Goal: Information Seeking & Learning: Learn about a topic

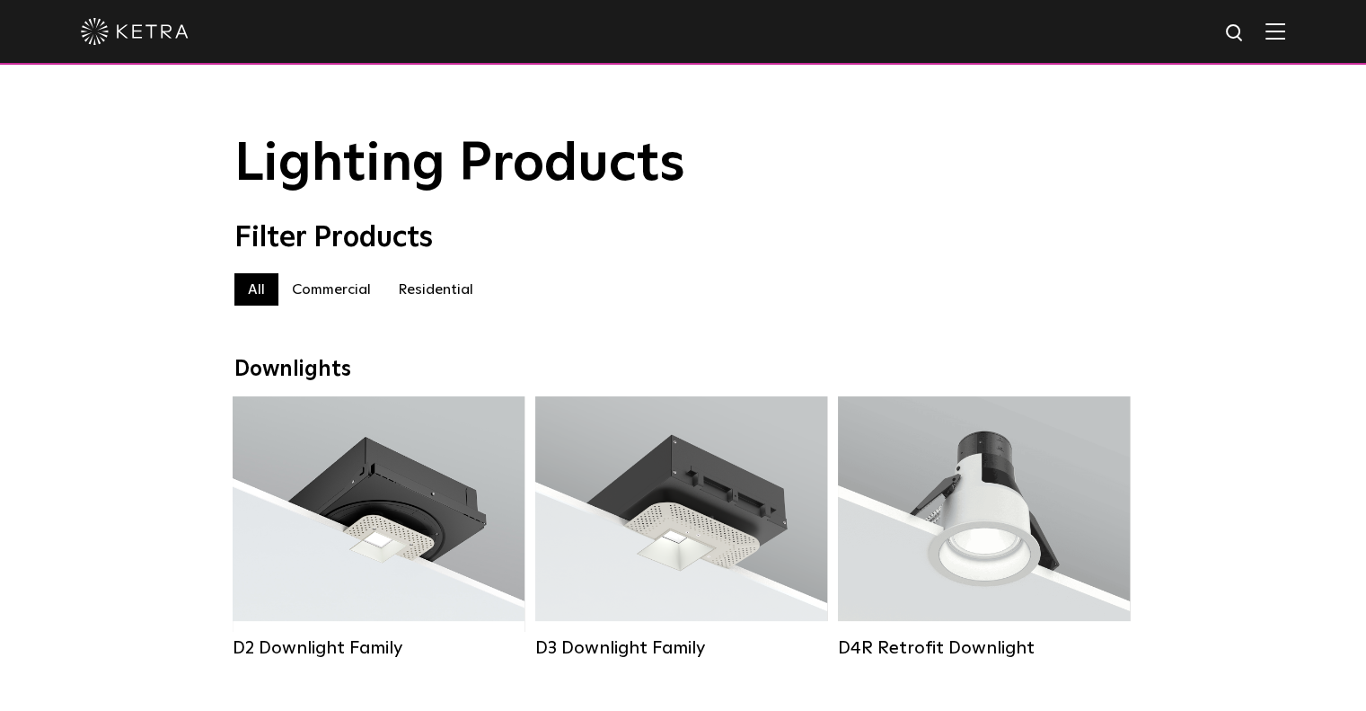
click at [111, 31] on img at bounding box center [135, 31] width 108 height 27
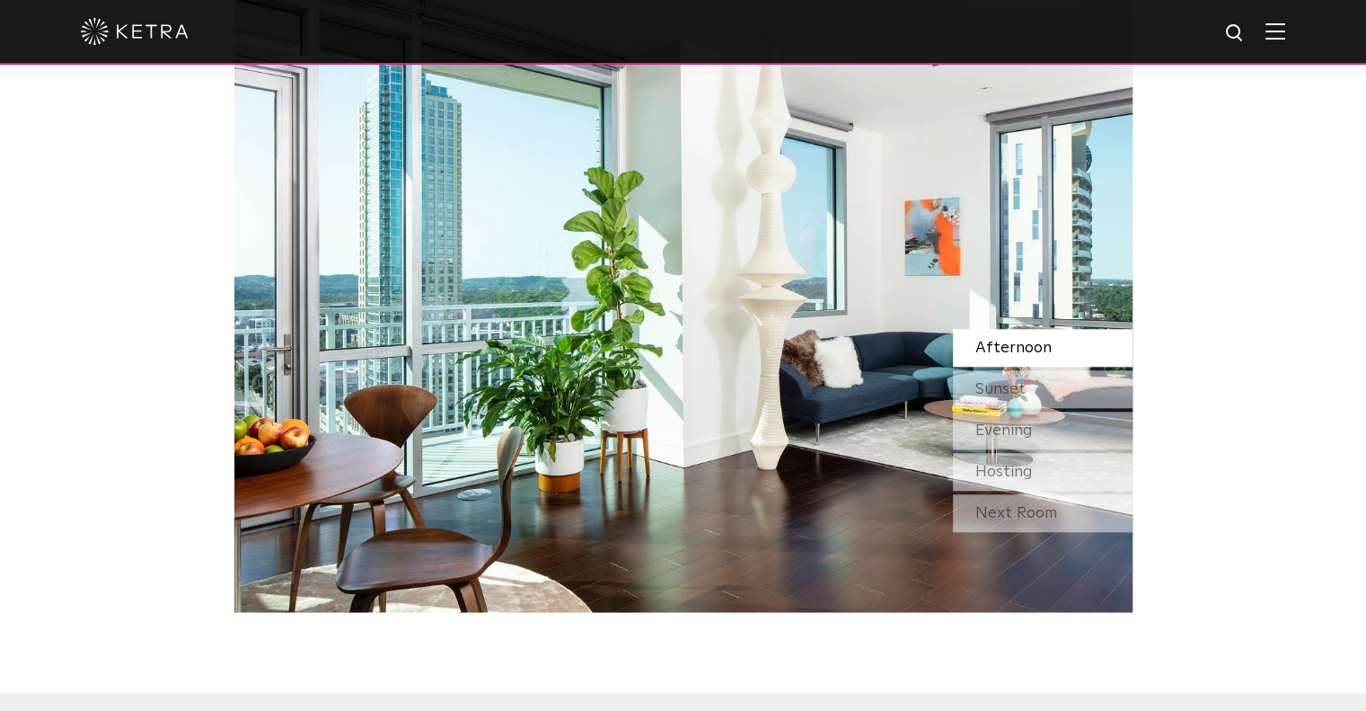
scroll to position [1617, 0]
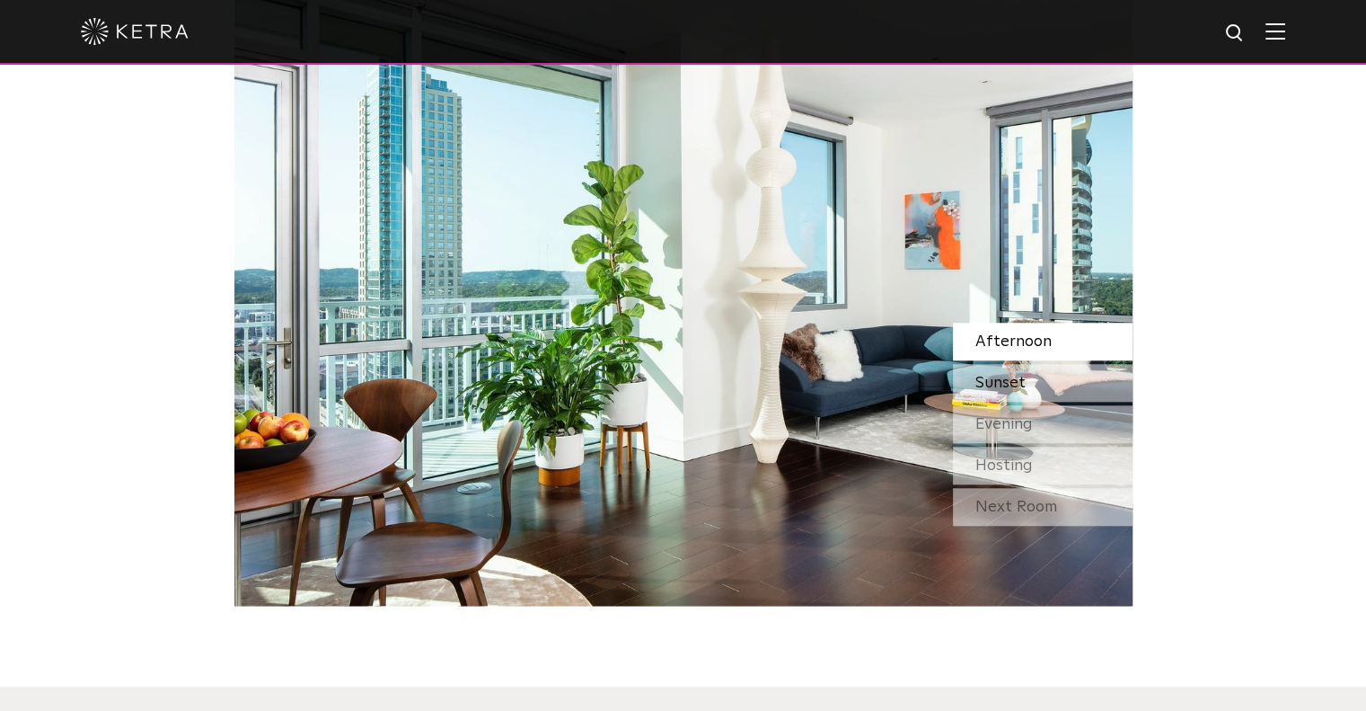
click at [1044, 375] on div "Sunset" at bounding box center [1043, 383] width 180 height 38
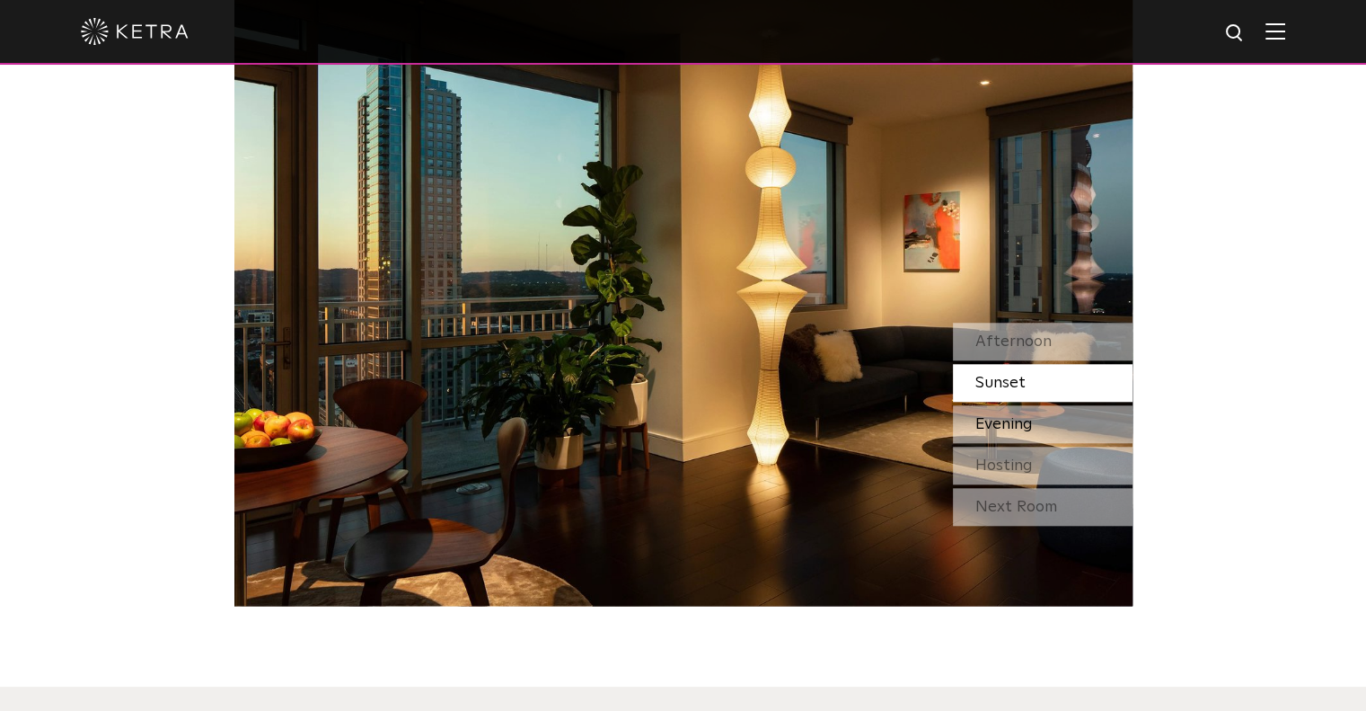
click at [1041, 418] on div "Evening" at bounding box center [1043, 424] width 180 height 38
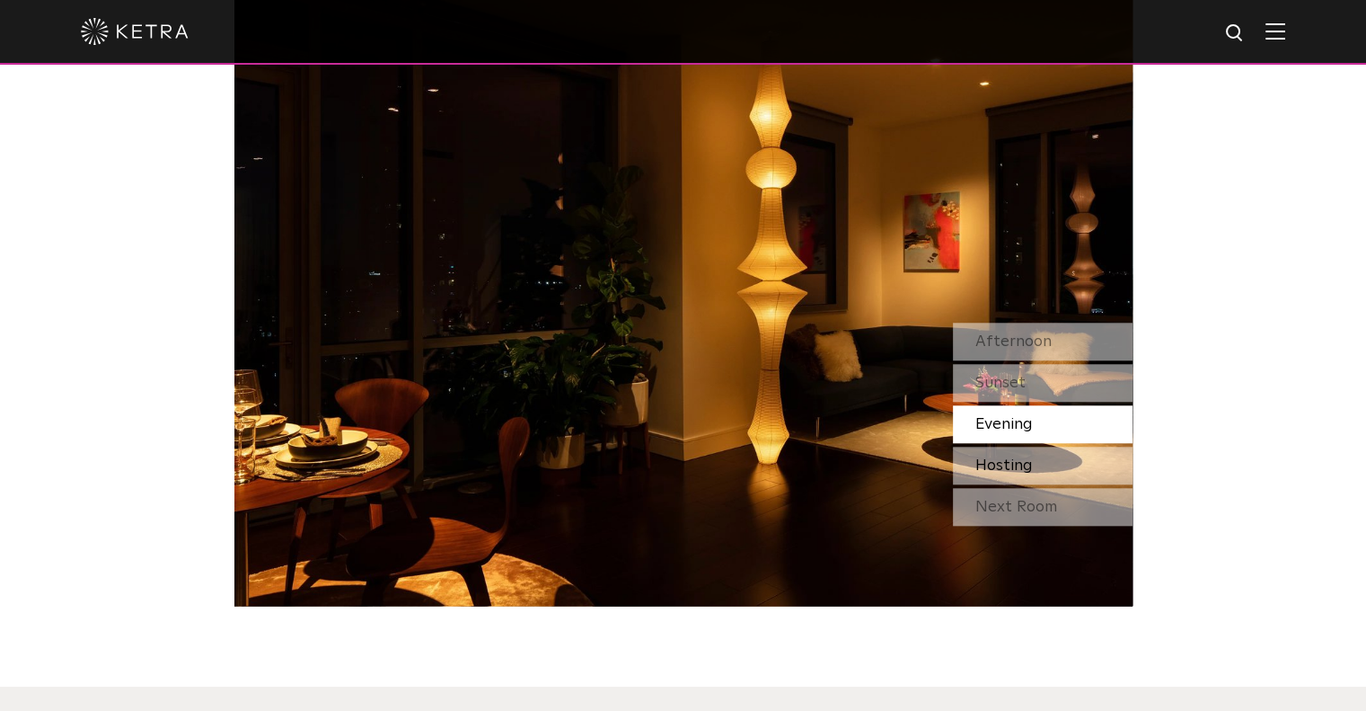
click at [1031, 462] on span "Hosting" at bounding box center [1004, 465] width 57 height 16
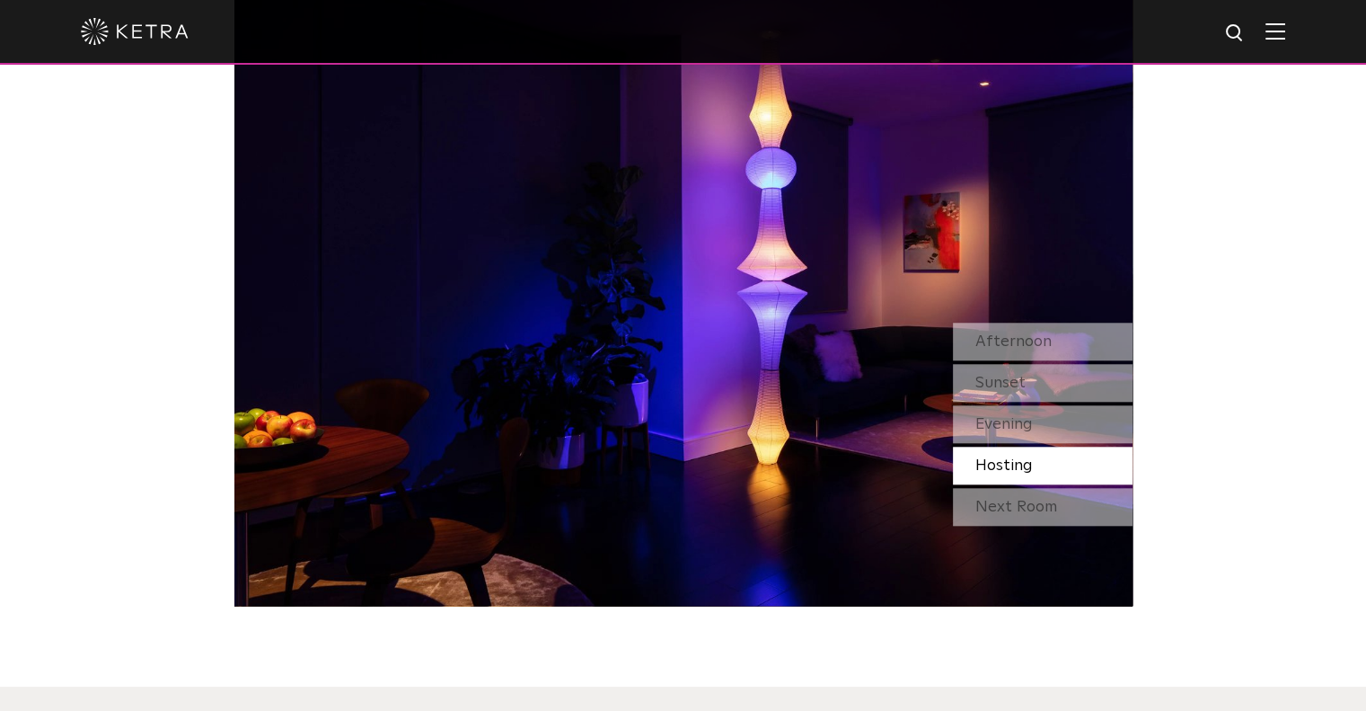
click at [1022, 509] on div "Next Room" at bounding box center [1043, 507] width 180 height 38
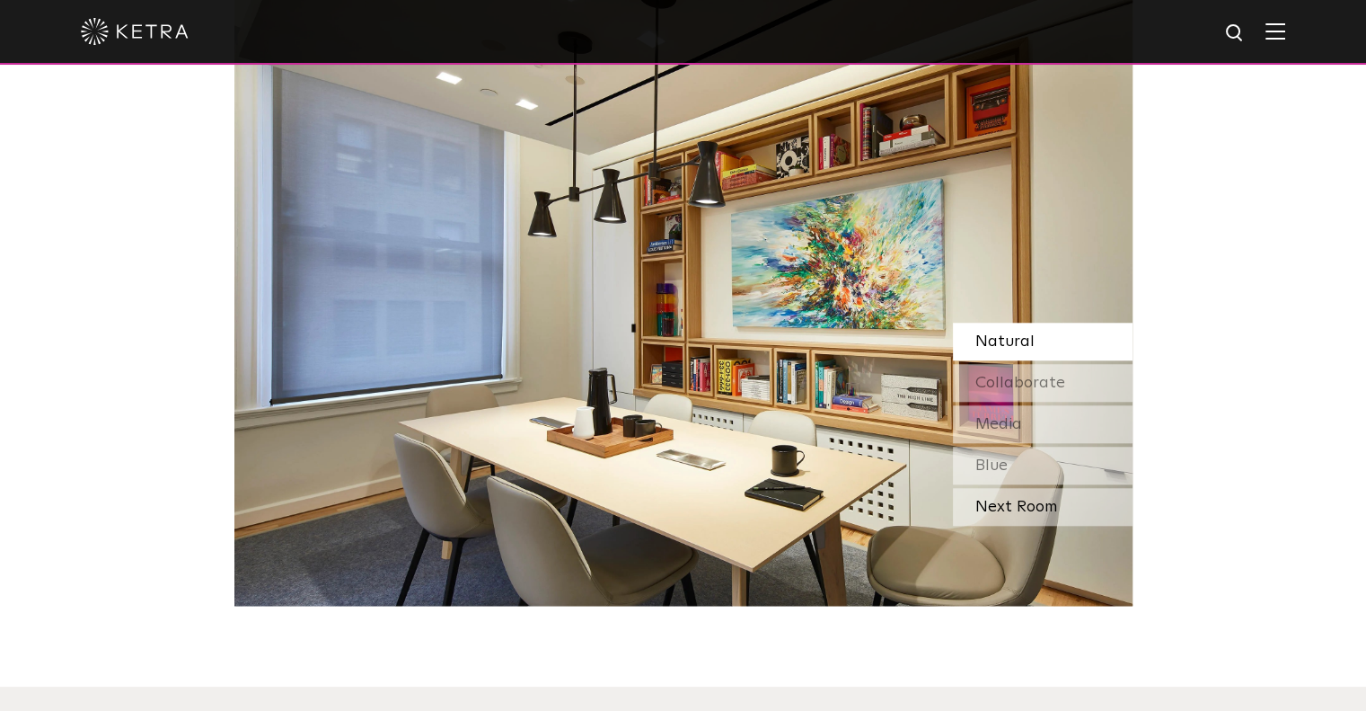
click at [1030, 500] on div "Next Room" at bounding box center [1043, 507] width 180 height 38
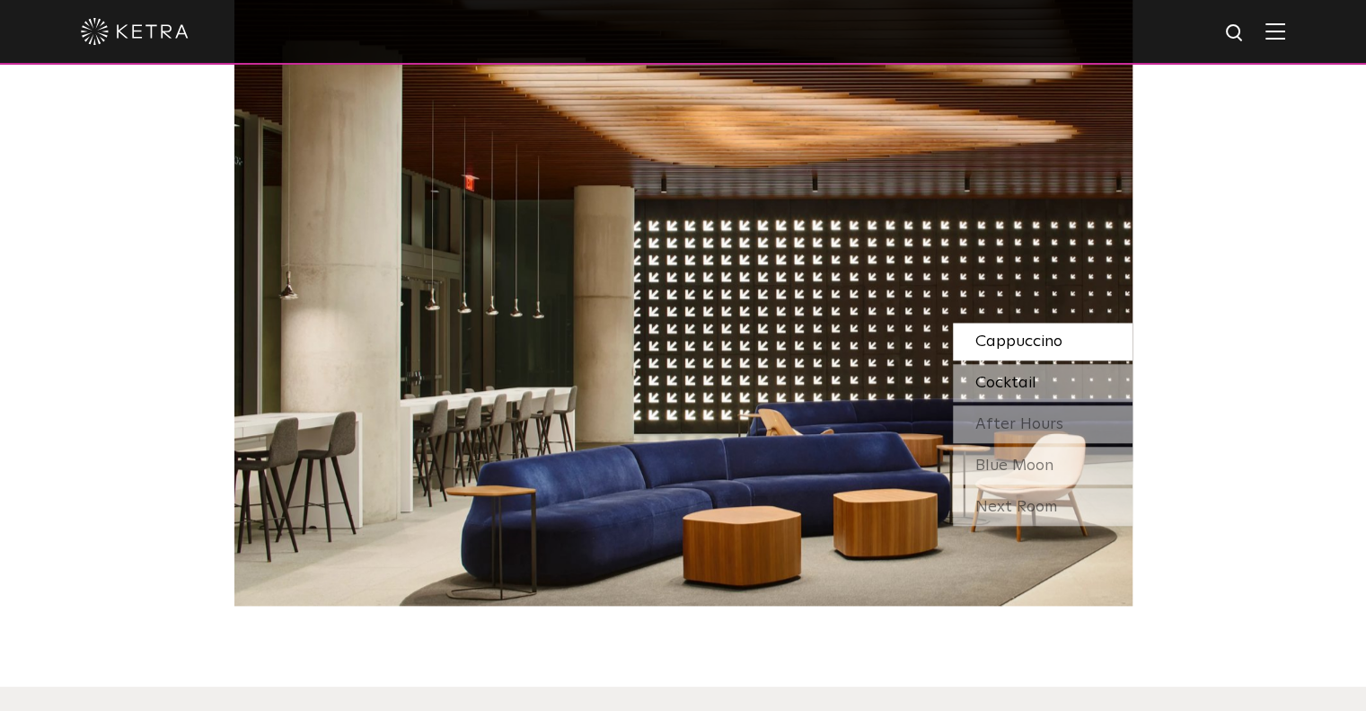
click at [1021, 384] on span "Cocktail" at bounding box center [1006, 383] width 61 height 16
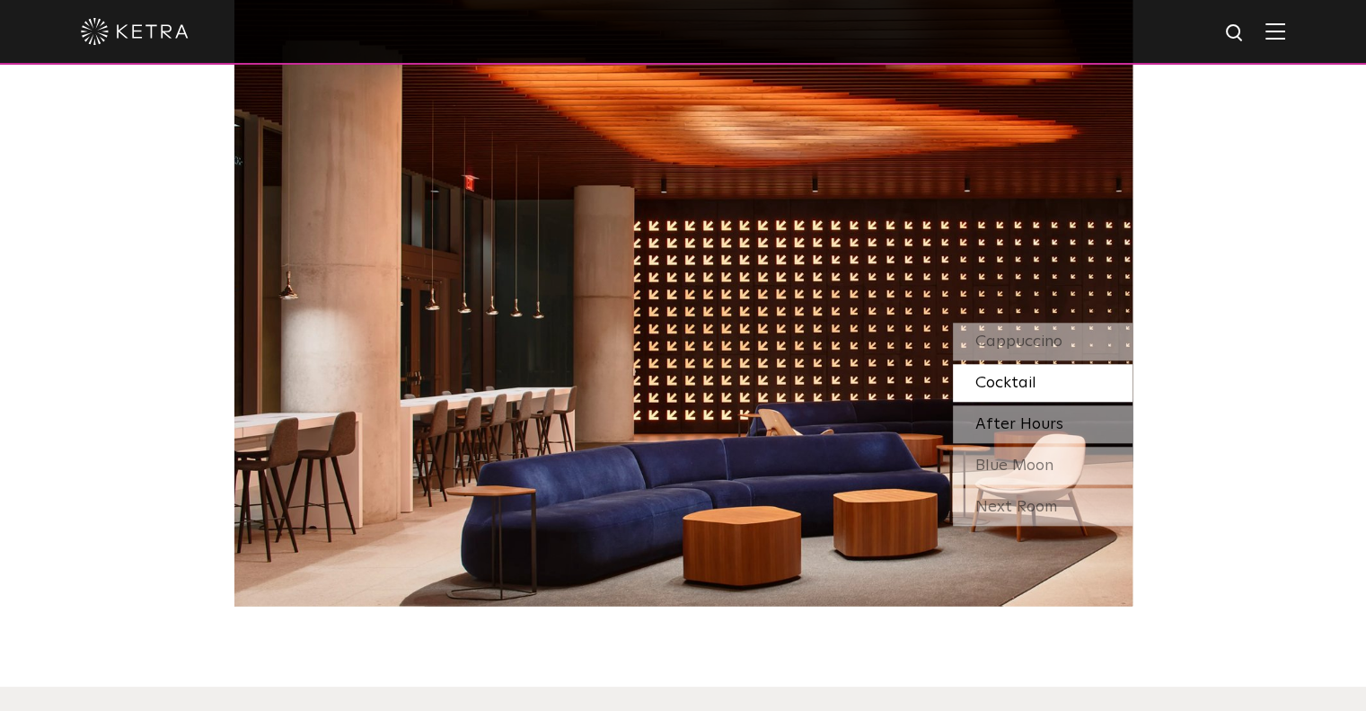
click at [1009, 423] on span "After Hours" at bounding box center [1020, 424] width 88 height 16
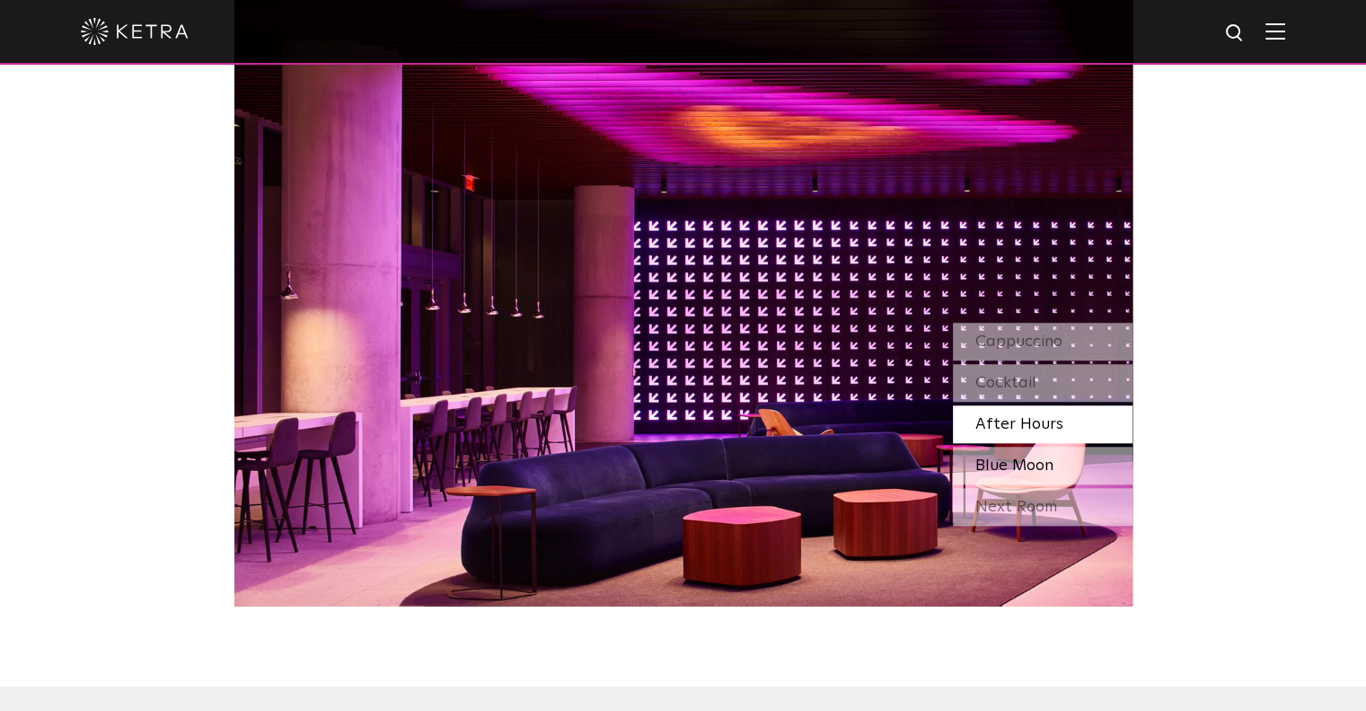
click at [1010, 457] on span "Blue Moon" at bounding box center [1015, 465] width 78 height 16
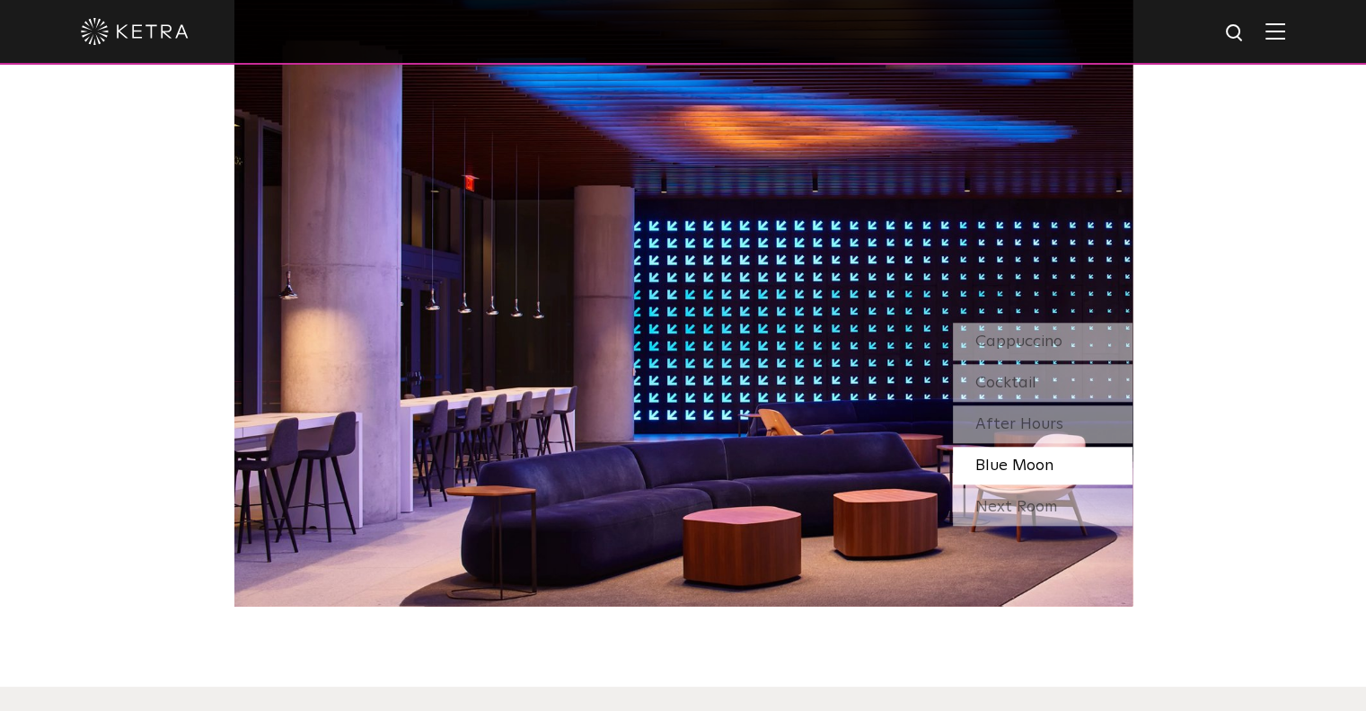
click at [1222, 361] on div "Watch Light Transform Experience the transformative nature of light—select a sc…" at bounding box center [683, 166] width 1366 height 880
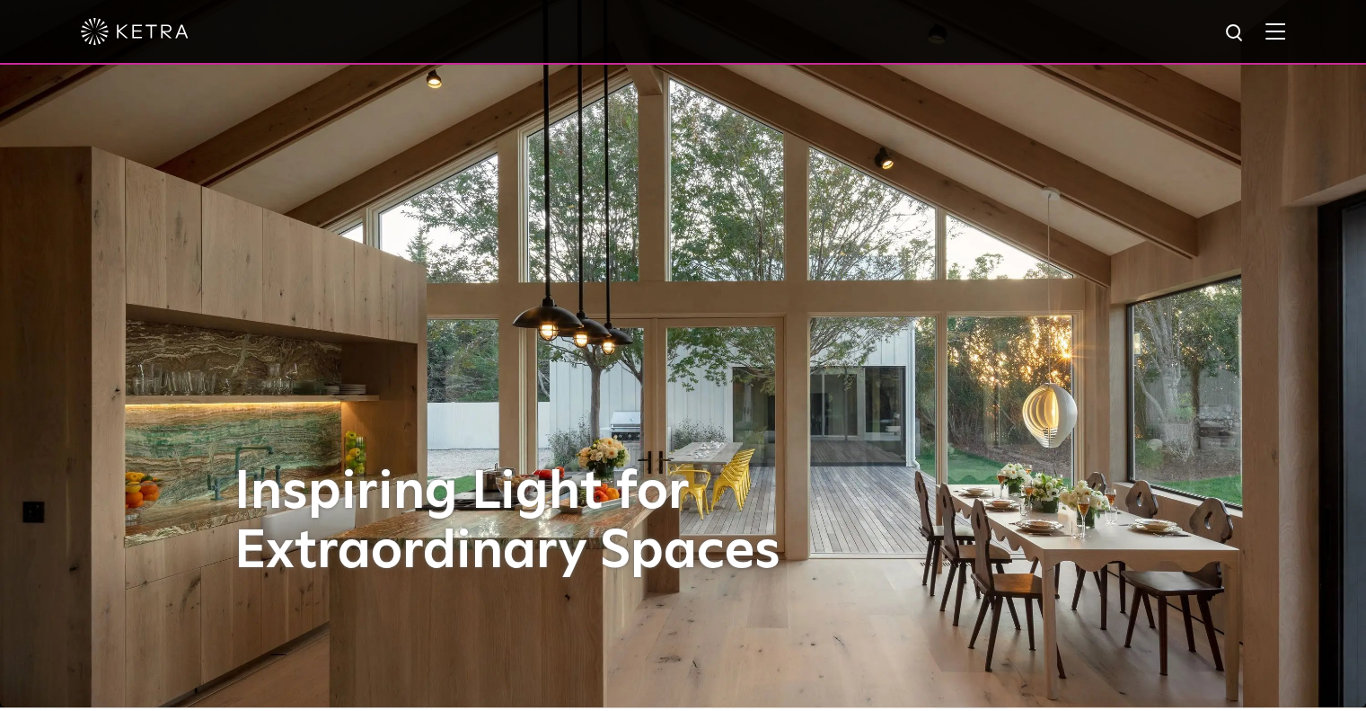
scroll to position [0, 0]
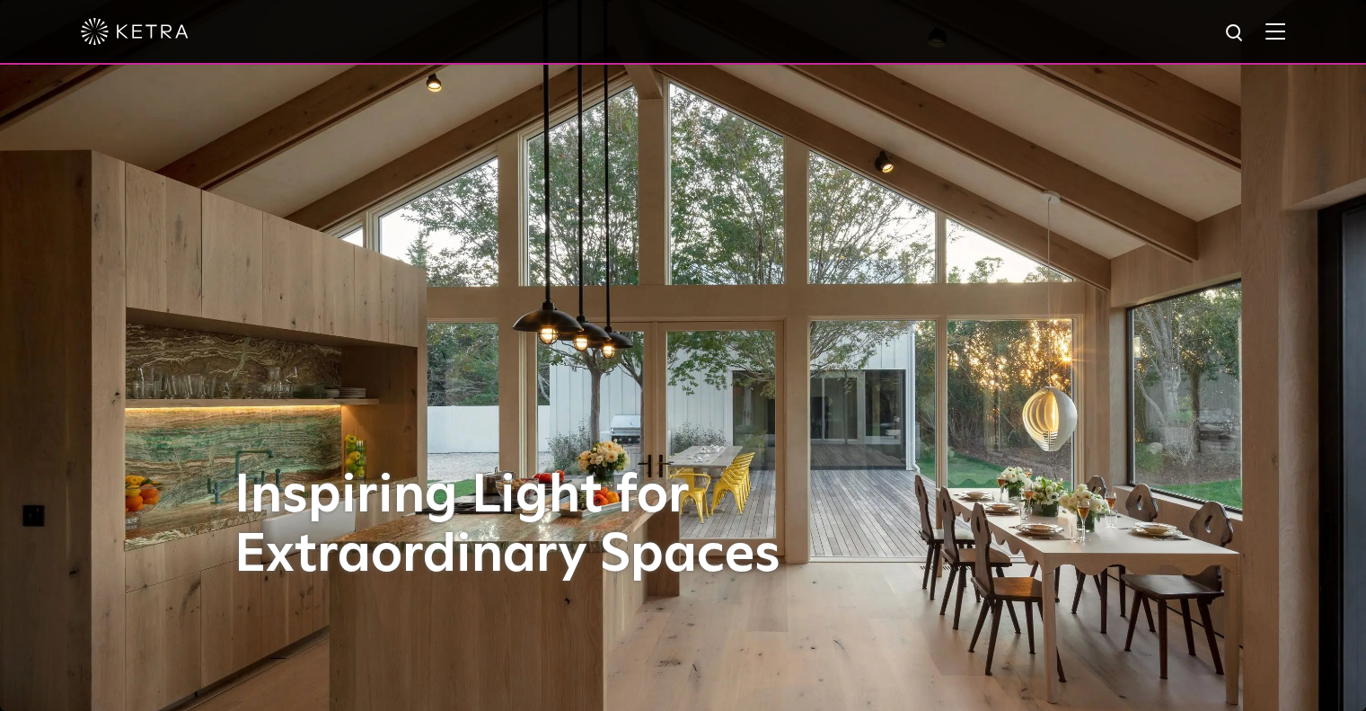
click at [1286, 37] on img at bounding box center [1276, 30] width 20 height 17
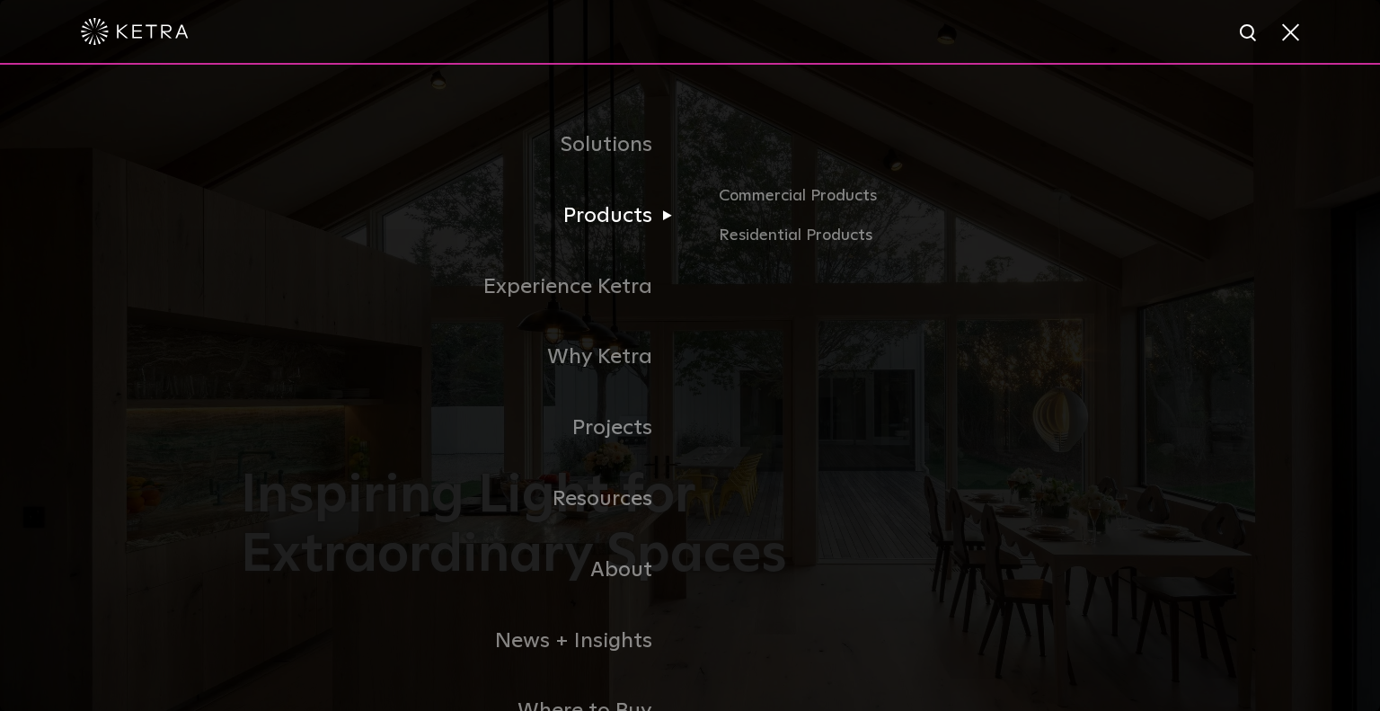
click at [618, 229] on link "Products" at bounding box center [465, 216] width 449 height 71
